Goal: Task Accomplishment & Management: Complete application form

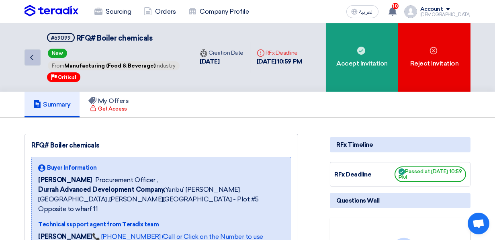
click at [32, 59] on use at bounding box center [31, 58] width 3 height 6
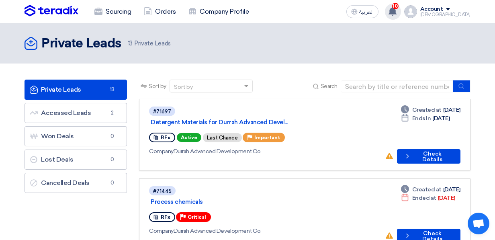
click at [399, 5] on span "10" at bounding box center [395, 6] width 6 height 6
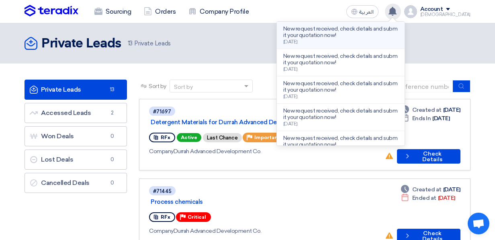
click at [358, 36] on p "New request received, check details and submit your quotation now!" at bounding box center [340, 32] width 115 height 13
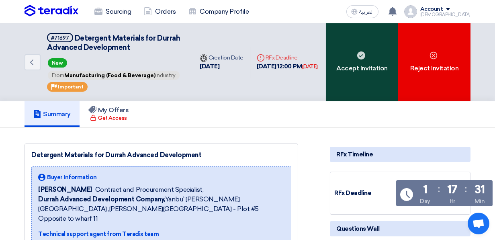
click at [361, 67] on div "Accept Invitation" at bounding box center [362, 62] width 72 height 78
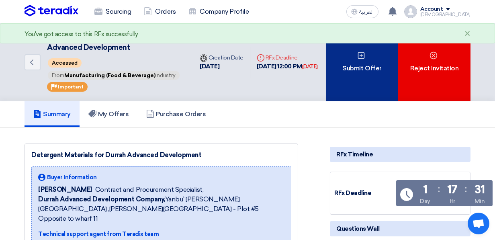
click at [363, 70] on div "Submit Offer" at bounding box center [362, 62] width 72 height 78
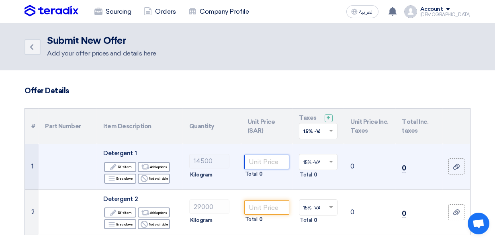
click at [268, 164] on input "number" at bounding box center [266, 162] width 45 height 14
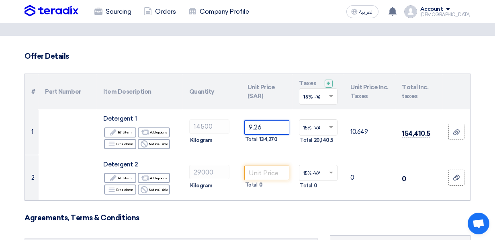
scroll to position [47, 0]
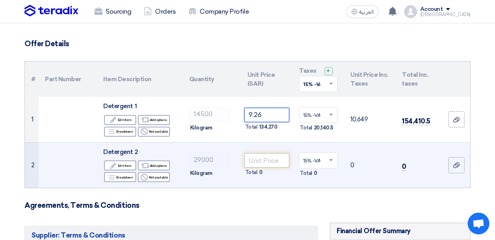
type input "9.26"
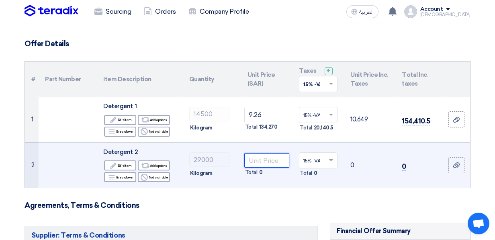
click at [278, 159] on input "number" at bounding box center [266, 160] width 45 height 14
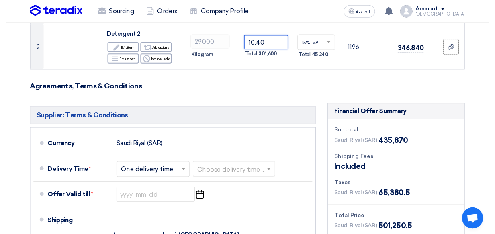
scroll to position [174, 0]
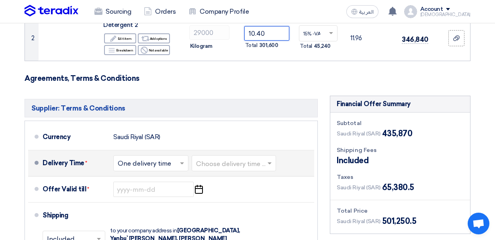
type input "10.40"
click at [180, 163] on span at bounding box center [183, 163] width 10 height 8
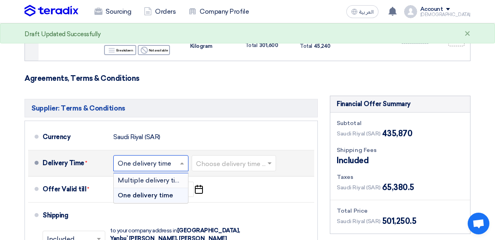
click at [166, 179] on span "Multiple delivery times" at bounding box center [153, 180] width 70 height 8
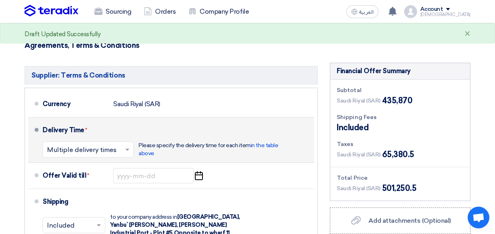
scroll to position [222, 0]
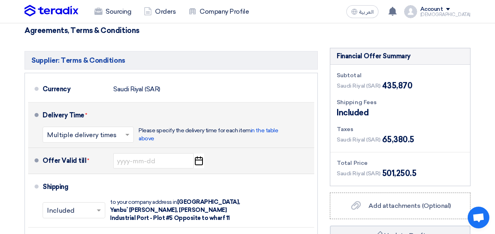
click at [198, 157] on icon "Pick a date" at bounding box center [198, 161] width 11 height 14
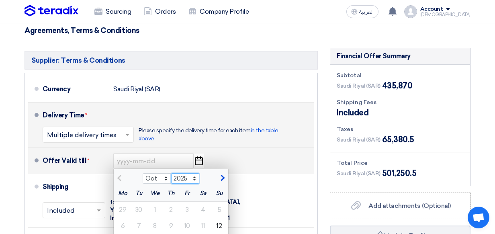
click at [195, 174] on select "2025 2026 2027 2028 2029 2030 2031 2032 2033 2034 2035" at bounding box center [185, 178] width 29 height 10
click at [195, 177] on select "2025 2026 2027 2028 2029 2030 2031 2032 2033 2034 2035" at bounding box center [185, 178] width 29 height 10
select select "2026"
click at [171, 173] on select "2025 2026 2027 2028 2029 2030 2031 2032 2033 2034 2035" at bounding box center [185, 178] width 29 height 10
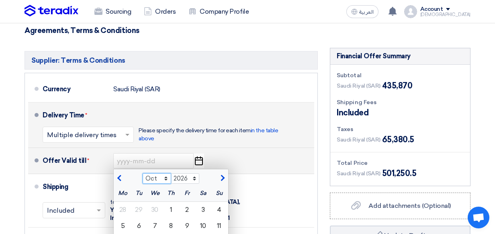
click at [164, 178] on select "Jan Feb Mar Apr May Jun [DATE] Aug Sep Oct Nov Dec" at bounding box center [157, 178] width 29 height 10
select select "12"
click at [143, 173] on select "Jan Feb Mar Apr May Jun [DATE] Aug Sep Oct Nov Dec" at bounding box center [157, 178] width 29 height 10
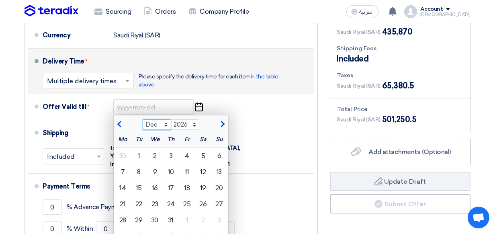
scroll to position [308, 0]
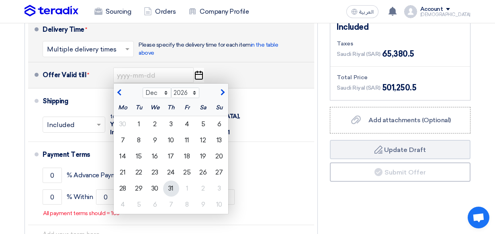
click at [171, 186] on div "31" at bounding box center [171, 189] width 16 height 16
type input "[DATE]"
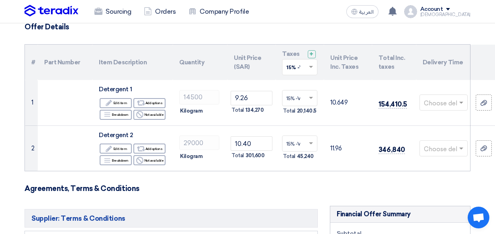
scroll to position [62, 0]
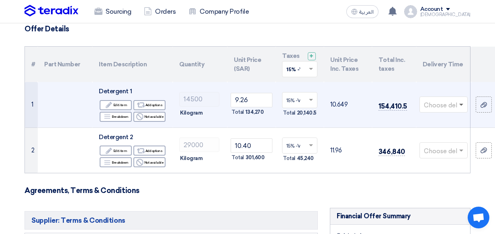
click at [460, 104] on span at bounding box center [462, 105] width 4 height 3
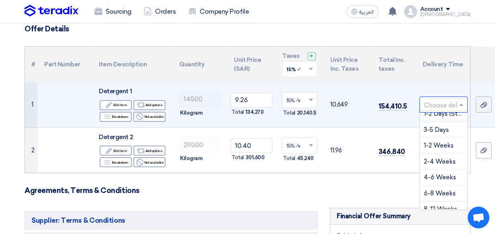
scroll to position [0, 0]
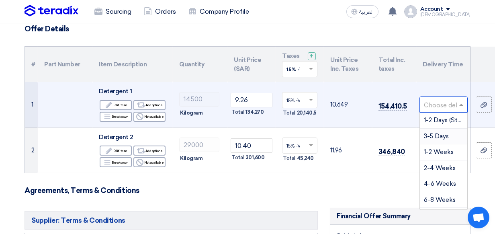
click at [439, 135] on span "3-5 Days" at bounding box center [436, 136] width 25 height 7
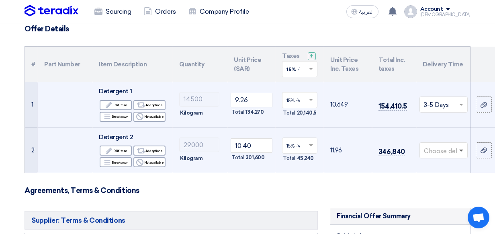
click at [460, 150] on span at bounding box center [462, 151] width 4 height 3
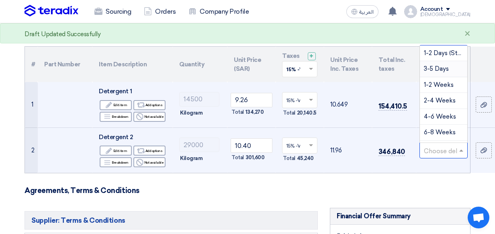
click at [444, 67] on span "3-5 Days" at bounding box center [436, 68] width 25 height 7
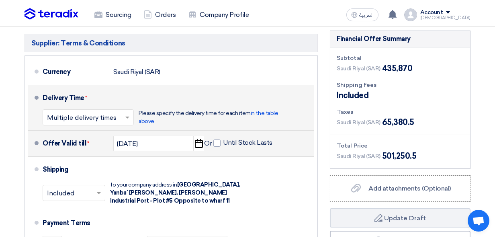
scroll to position [241, 0]
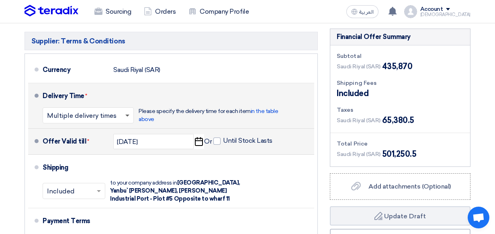
click at [125, 115] on span at bounding box center [127, 116] width 4 height 3
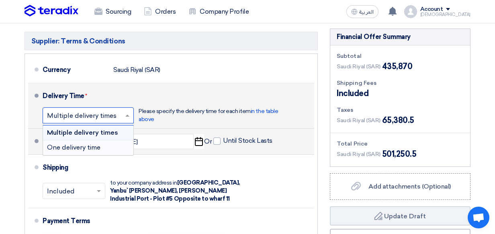
click at [72, 148] on span "One delivery time" at bounding box center [73, 148] width 53 height 8
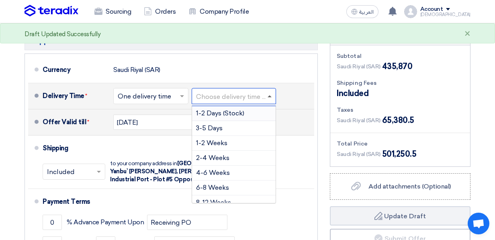
click at [269, 95] on span at bounding box center [270, 96] width 4 height 2
click at [226, 125] on div "3-5 Days" at bounding box center [234, 128] width 84 height 15
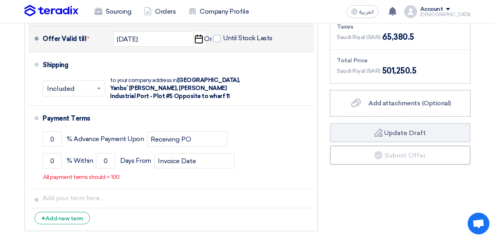
scroll to position [334, 0]
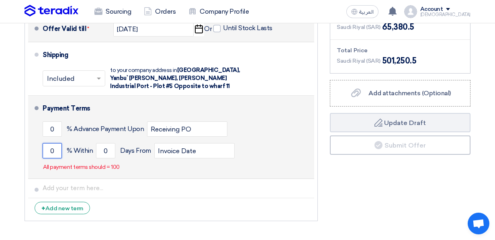
click at [55, 150] on input "0" at bounding box center [52, 150] width 19 height 15
type input "100"
click at [110, 151] on input "0" at bounding box center [105, 150] width 19 height 15
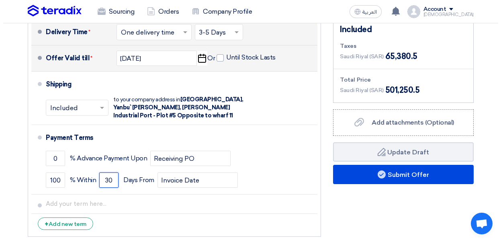
scroll to position [368, 0]
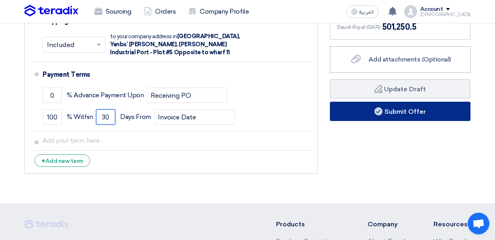
type input "30"
click at [402, 110] on button "Submit Offer" at bounding box center [400, 111] width 141 height 19
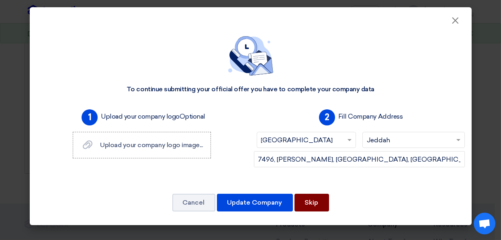
click at [308, 201] on button "Skip" at bounding box center [312, 203] width 35 height 18
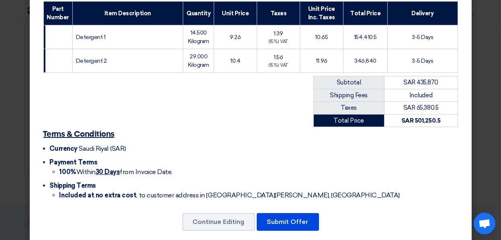
scroll to position [138, 0]
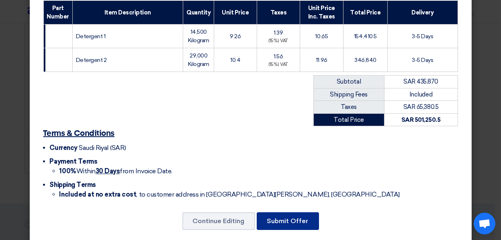
click at [287, 212] on button "Submit Offer" at bounding box center [288, 221] width 62 height 18
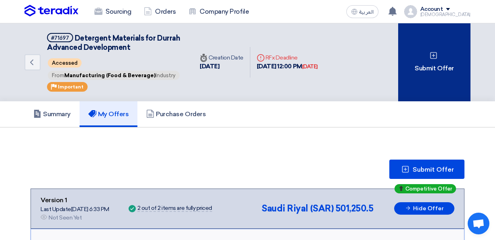
click at [439, 66] on div "Submit Offer" at bounding box center [434, 62] width 72 height 78
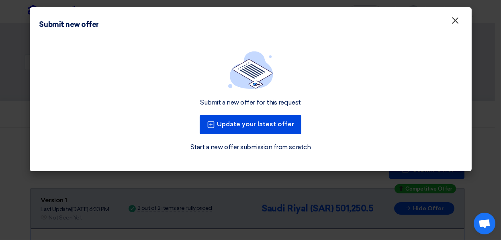
click at [456, 21] on span "×" at bounding box center [456, 22] width 8 height 16
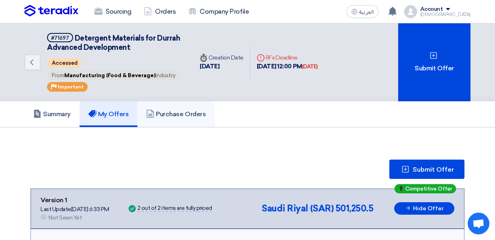
click at [173, 112] on h5 "Purchase Orders" at bounding box center [176, 114] width 60 height 8
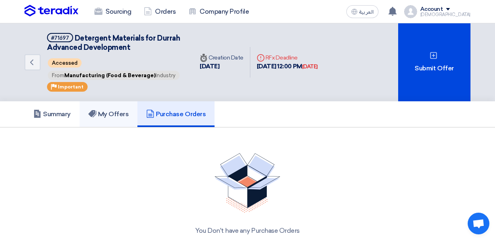
click at [118, 113] on h5 "My Offers" at bounding box center [108, 114] width 41 height 8
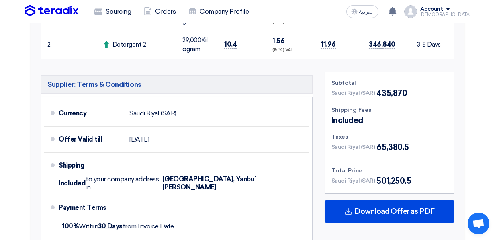
scroll to position [372, 0]
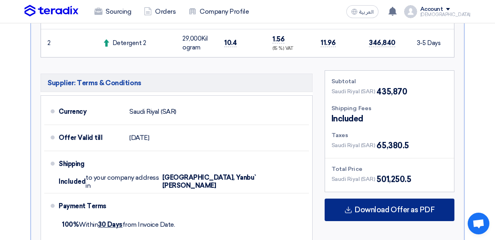
click at [396, 209] on span "Download Offer as PDF" at bounding box center [395, 209] width 80 height 7
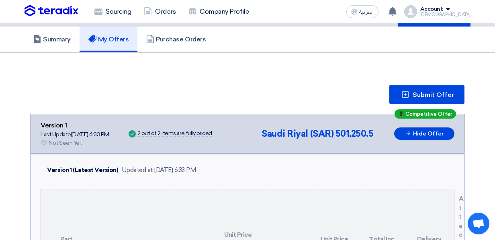
scroll to position [112, 0]
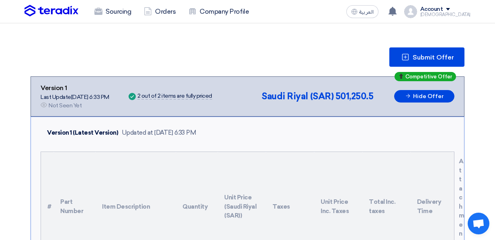
click at [450, 8] on span at bounding box center [448, 9] width 4 height 2
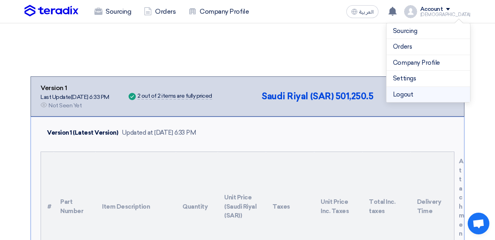
click at [414, 92] on li "Logout" at bounding box center [429, 95] width 84 height 16
